Goal: Task Accomplishment & Management: Manage account settings

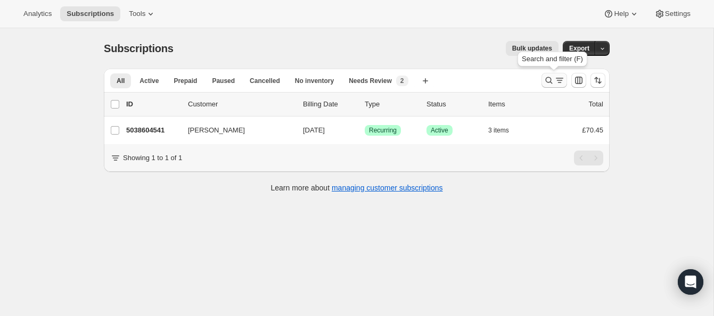
click at [547, 78] on icon "Search and filter results" at bounding box center [549, 80] width 11 height 11
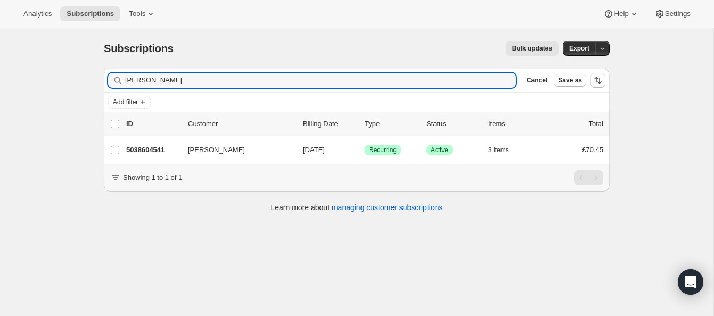
drag, startPoint x: 196, startPoint y: 83, endPoint x: 106, endPoint y: 73, distance: 91.0
click at [105, 73] on div "Filter subscribers [PERSON_NAME] Clear Cancel Save as" at bounding box center [357, 80] width 506 height 23
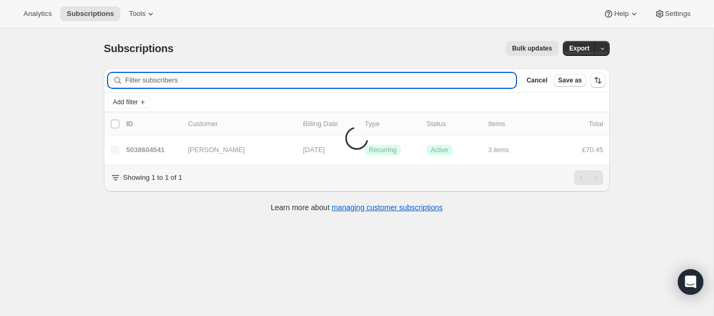
click at [136, 80] on input "Filter subscribers" at bounding box center [320, 80] width 391 height 15
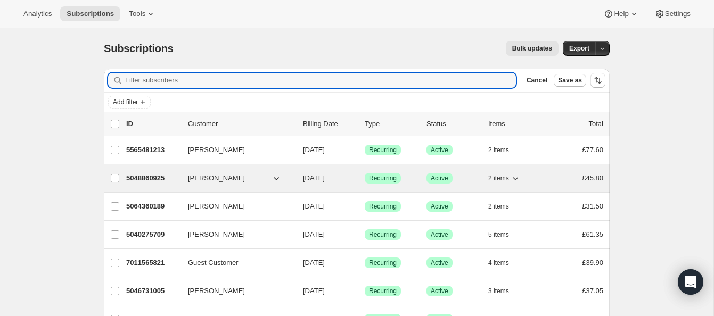
type input "136237"
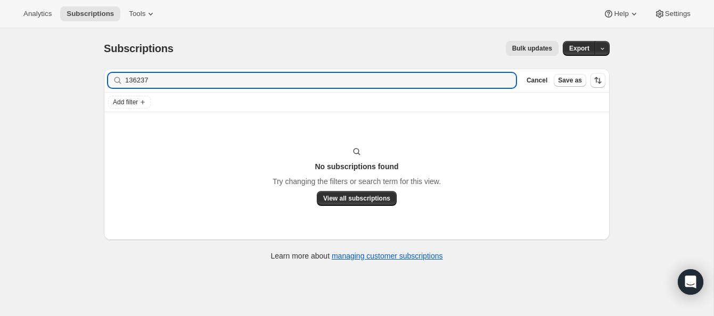
drag, startPoint x: 163, startPoint y: 83, endPoint x: 108, endPoint y: 75, distance: 55.4
click at [108, 75] on div "136237 Clear" at bounding box center [312, 80] width 408 height 15
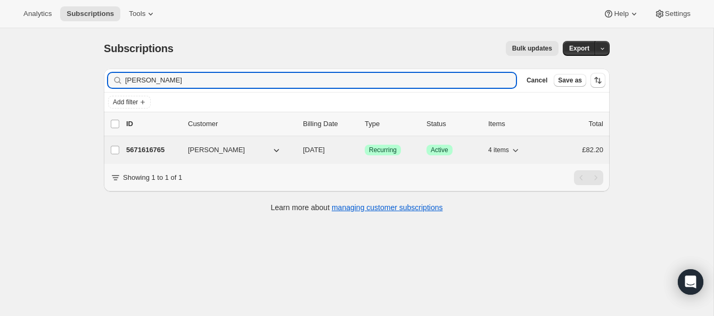
type input "[PERSON_NAME]"
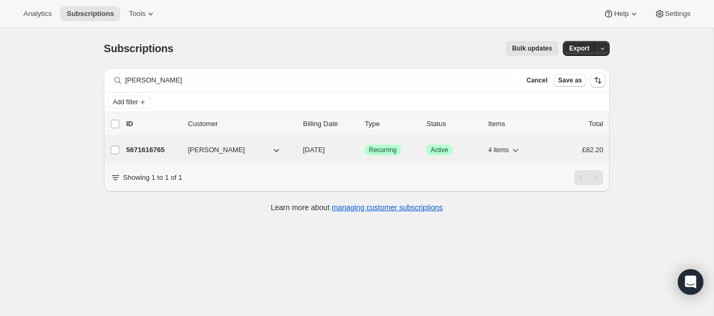
click at [167, 148] on p "5671616765" at bounding box center [152, 150] width 53 height 11
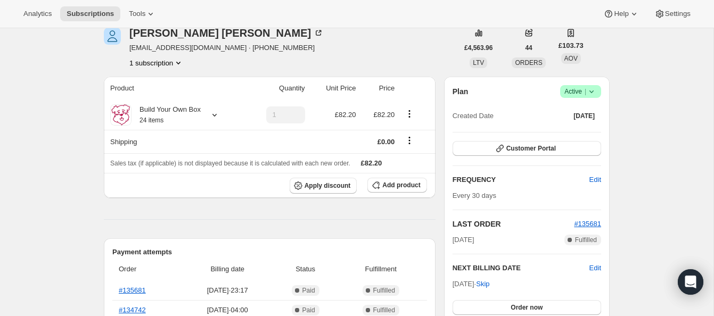
scroll to position [17, 0]
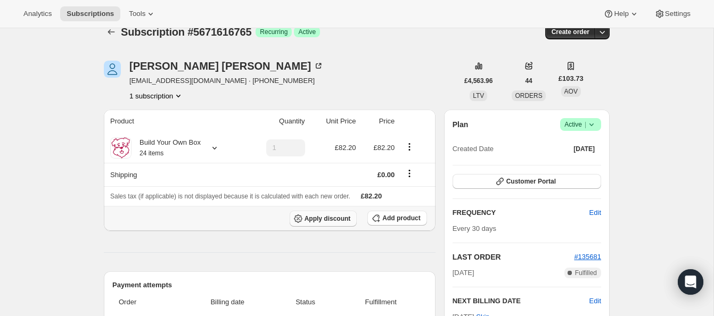
click at [339, 216] on span "Apply discount" at bounding box center [328, 219] width 46 height 9
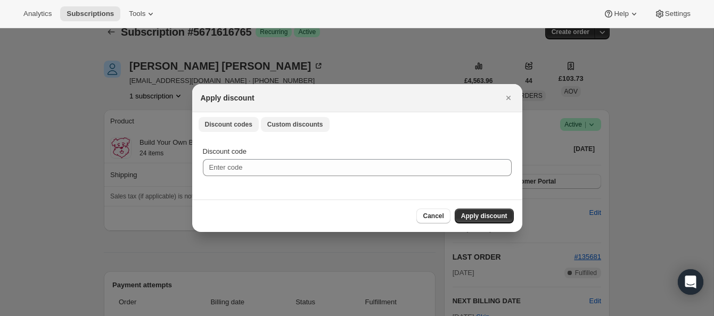
click at [301, 124] on span "Custom discounts" at bounding box center [295, 124] width 56 height 9
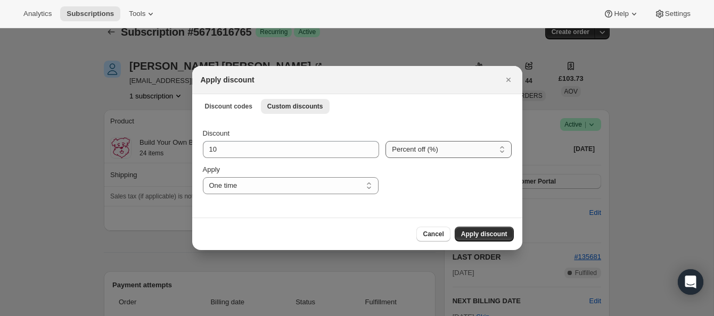
click at [401, 150] on select "Percent off (%) Amount off (£)" at bounding box center [449, 149] width 126 height 17
select select "fixed"
click at [386, 141] on select "Percent off (%) Amount off (£)" at bounding box center [449, 149] width 126 height 17
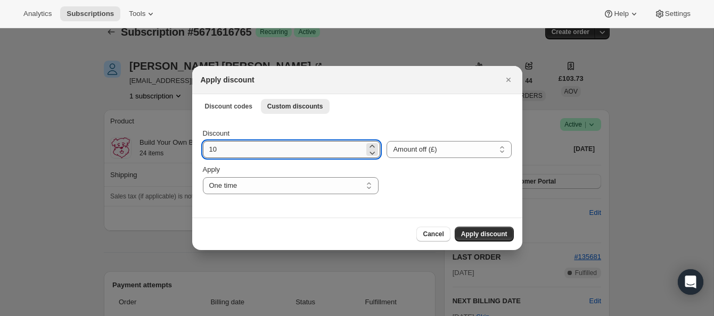
drag, startPoint x: 209, startPoint y: 149, endPoint x: 225, endPoint y: 148, distance: 16.0
click at [225, 148] on input "10" at bounding box center [284, 149] width 162 height 17
type input "45.00"
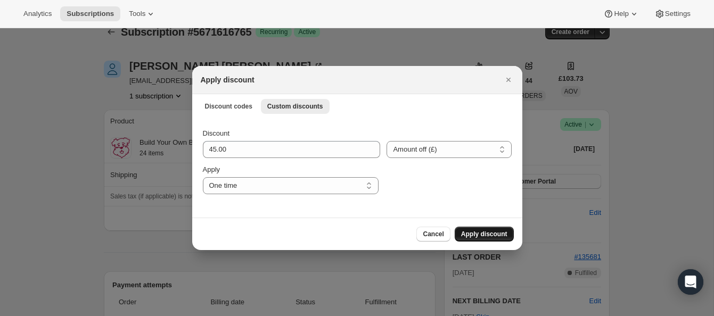
click at [489, 233] on span "Apply discount" at bounding box center [484, 234] width 46 height 9
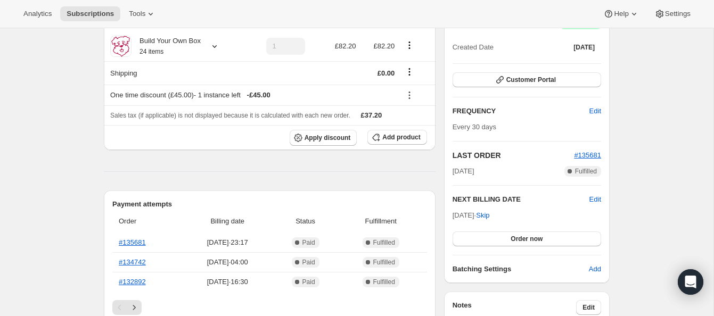
scroll to position [120, 0]
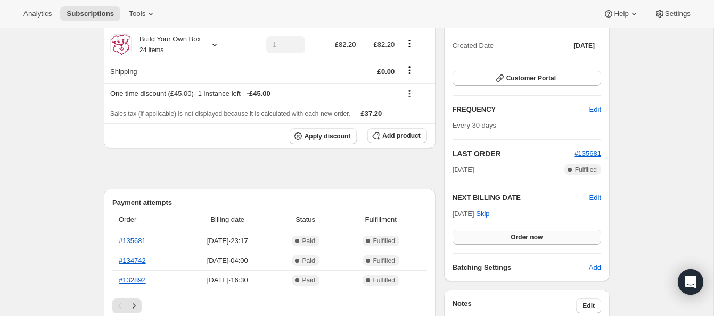
click at [557, 233] on button "Order now" at bounding box center [527, 237] width 149 height 15
click at [557, 233] on button "Click to confirm" at bounding box center [527, 237] width 149 height 15
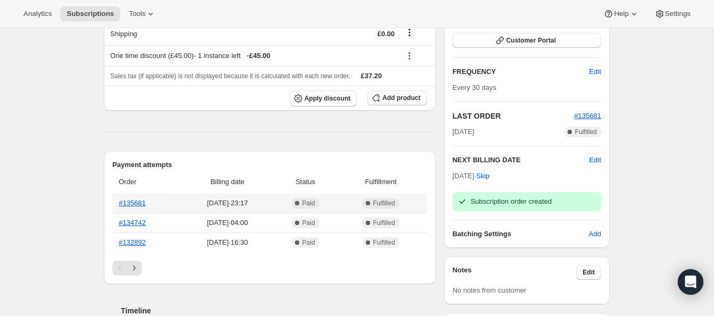
scroll to position [0, 0]
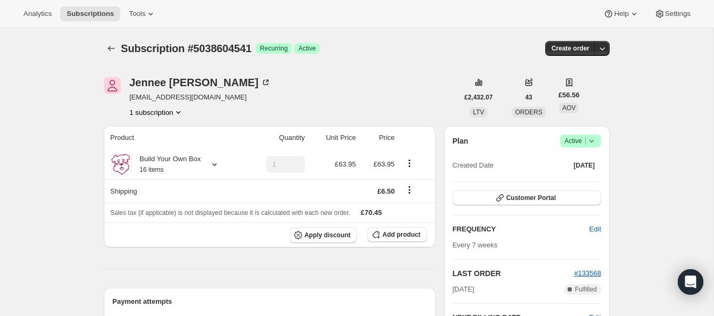
scroll to position [232, 0]
